Goal: Find contact information: Find contact information

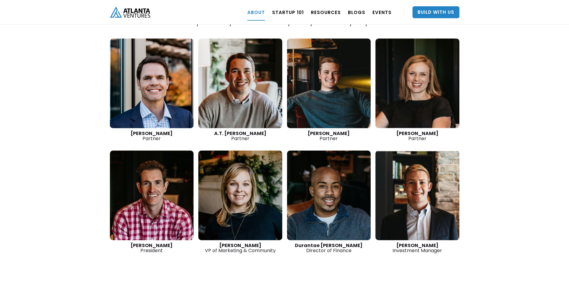
scroll to position [866, 0]
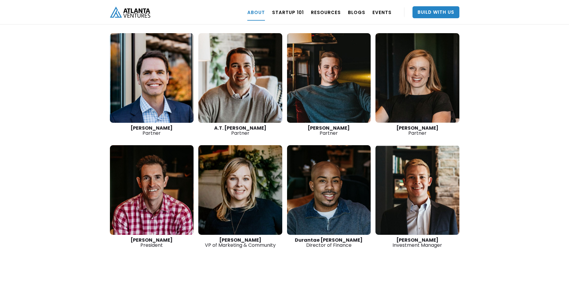
click at [331, 98] on link at bounding box center [329, 78] width 84 height 90
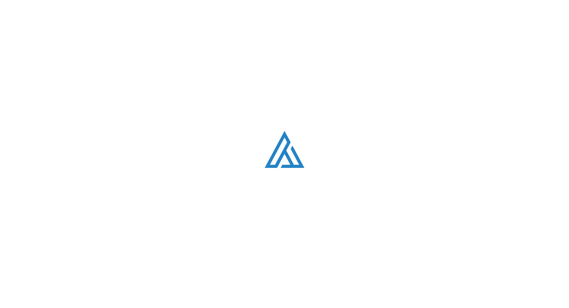
scroll to position [866, 0]
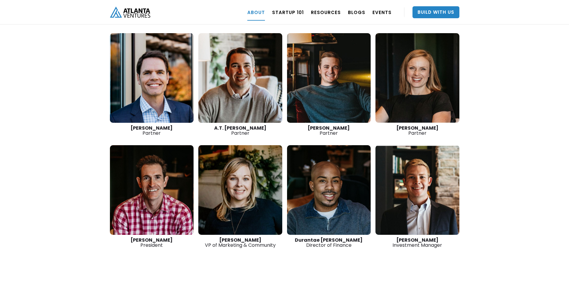
click at [431, 179] on link at bounding box center [417, 190] width 84 height 90
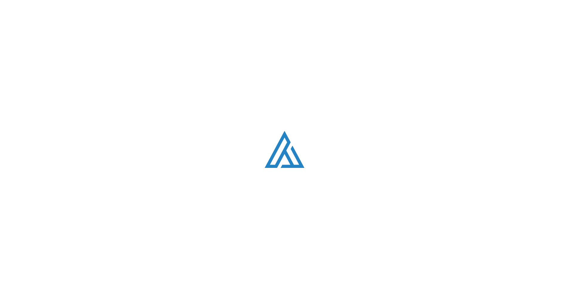
scroll to position [866, 0]
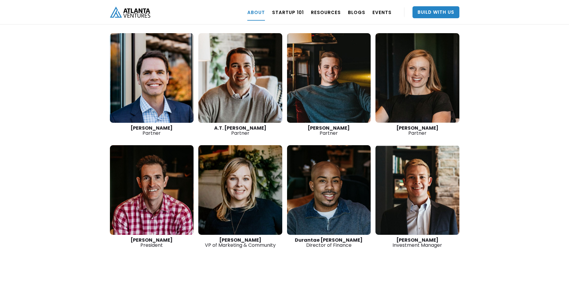
click at [153, 93] on link at bounding box center [152, 78] width 84 height 90
